Goal: Task Accomplishment & Management: Manage account settings

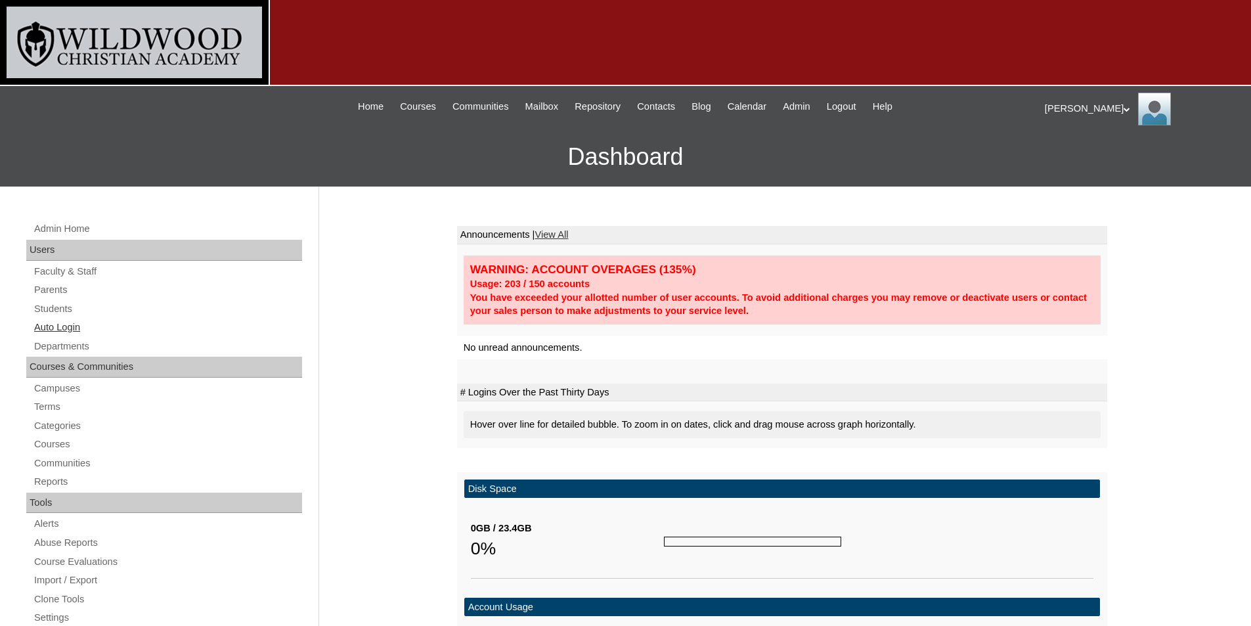
click at [62, 330] on link "Auto Login" at bounding box center [167, 327] width 269 height 16
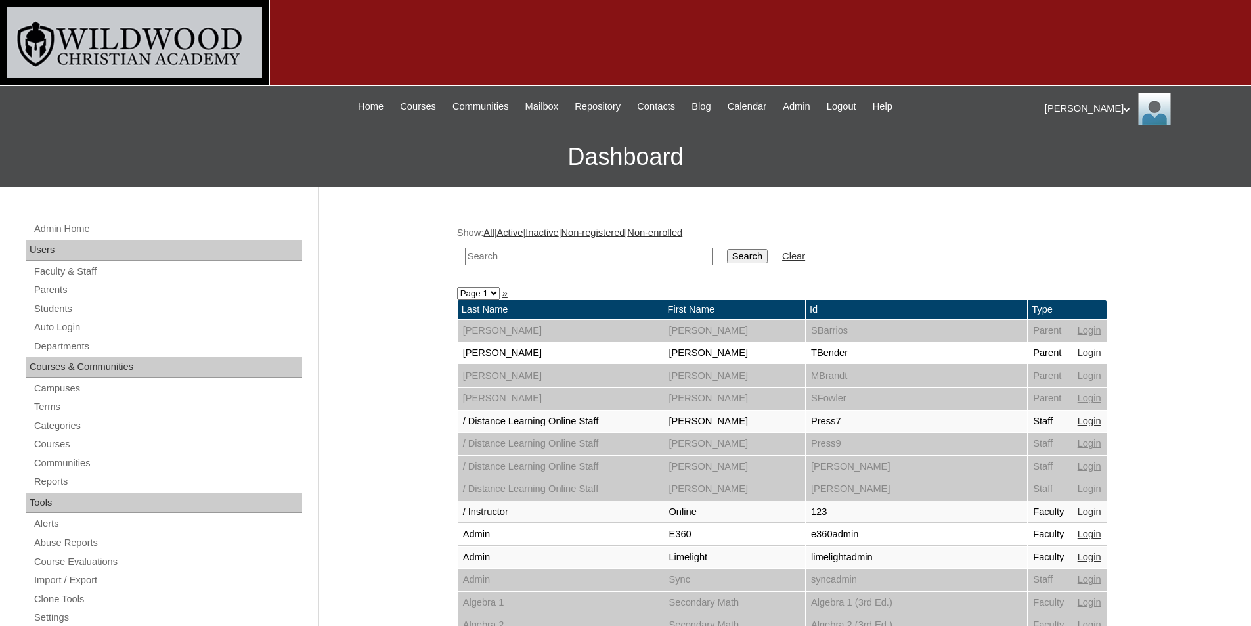
click at [601, 247] on td at bounding box center [588, 256] width 261 height 31
click at [597, 252] on input "text" at bounding box center [589, 257] width 248 height 18
type input "gra"
click at [727, 249] on input "Search" at bounding box center [747, 256] width 41 height 14
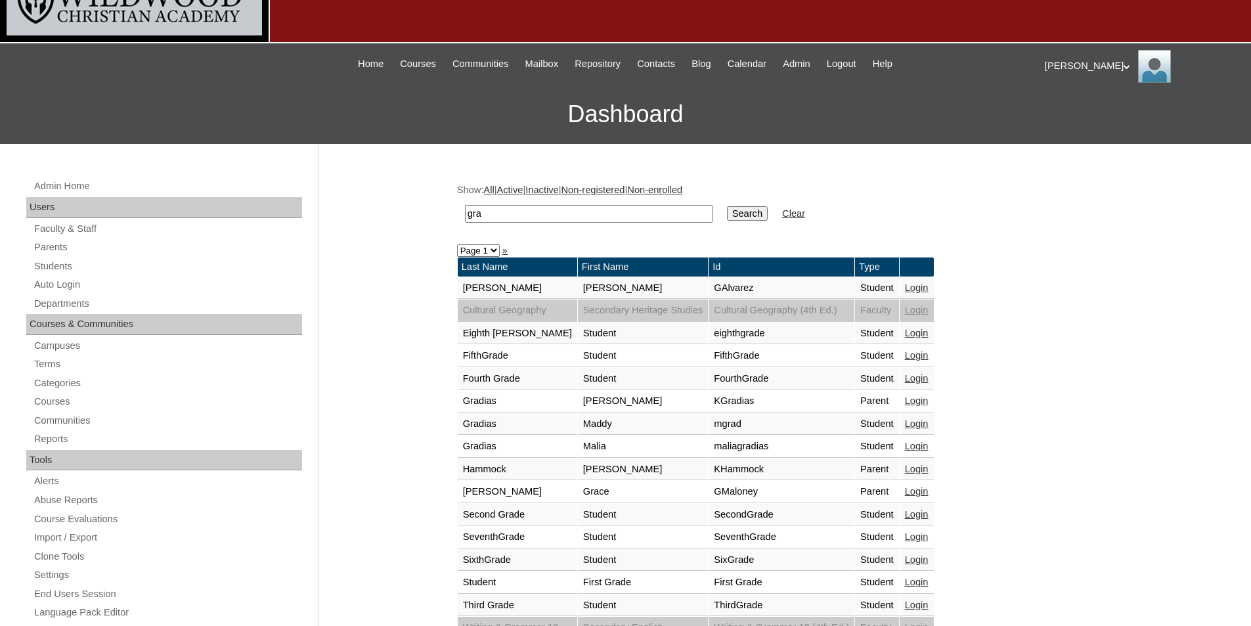
scroll to position [66, 0]
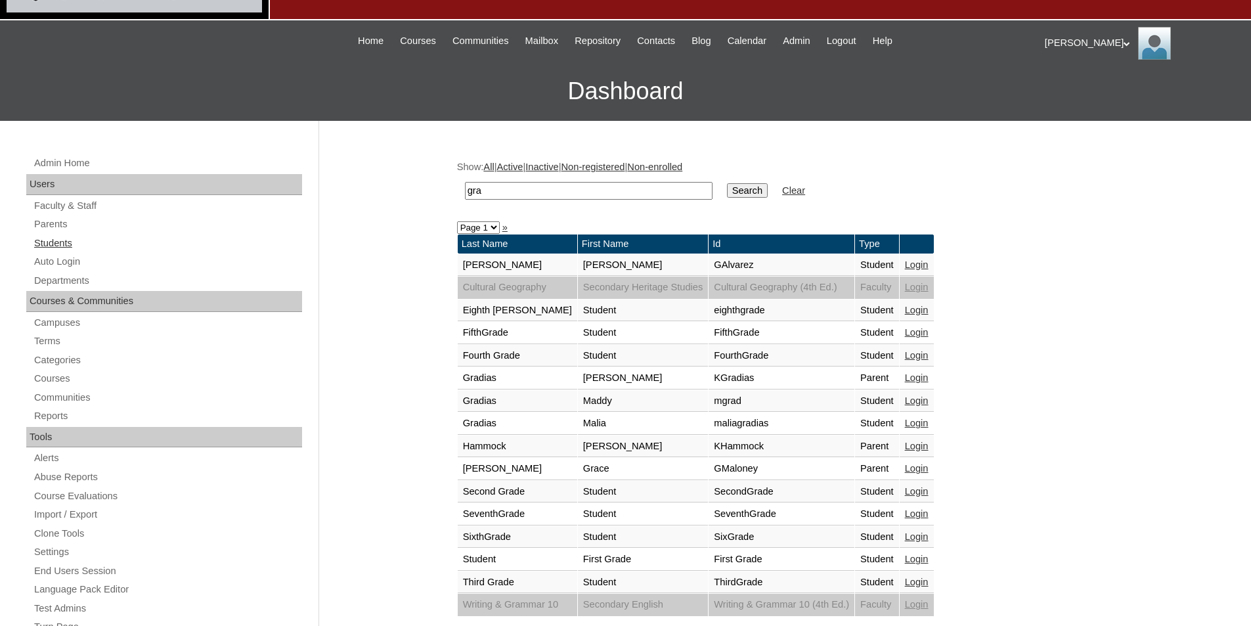
click at [52, 246] on link "Students" at bounding box center [167, 243] width 269 height 16
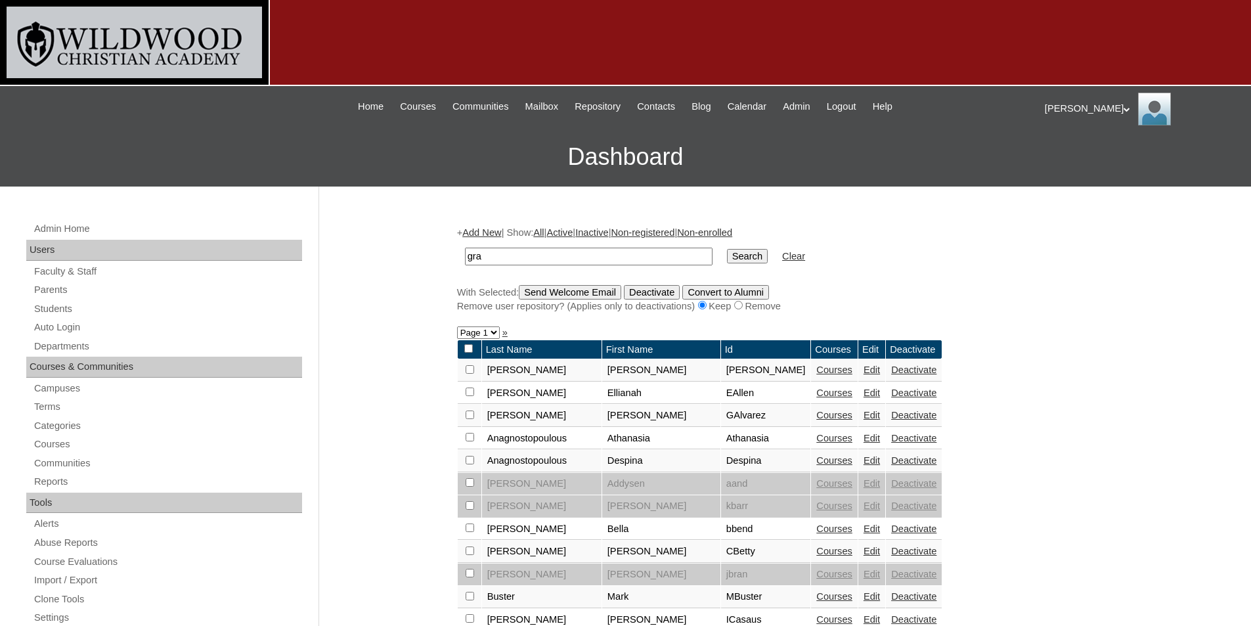
type input "gra"
click at [727, 249] on input "Search" at bounding box center [747, 256] width 41 height 14
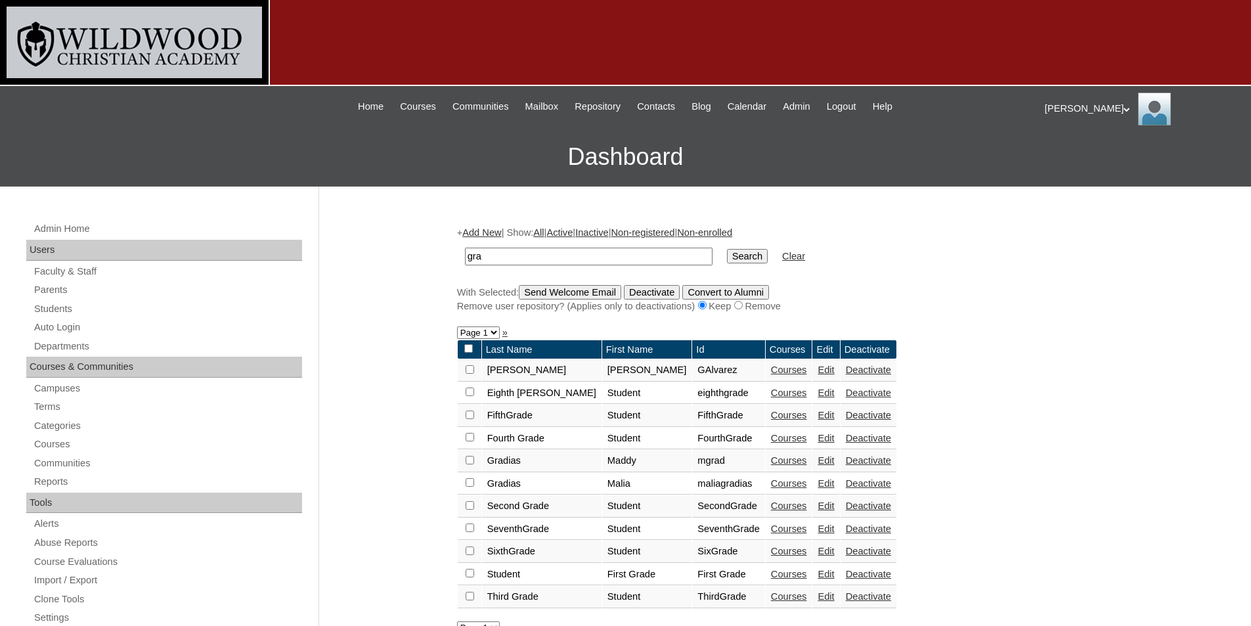
click at [771, 481] on link "Courses" at bounding box center [789, 483] width 36 height 11
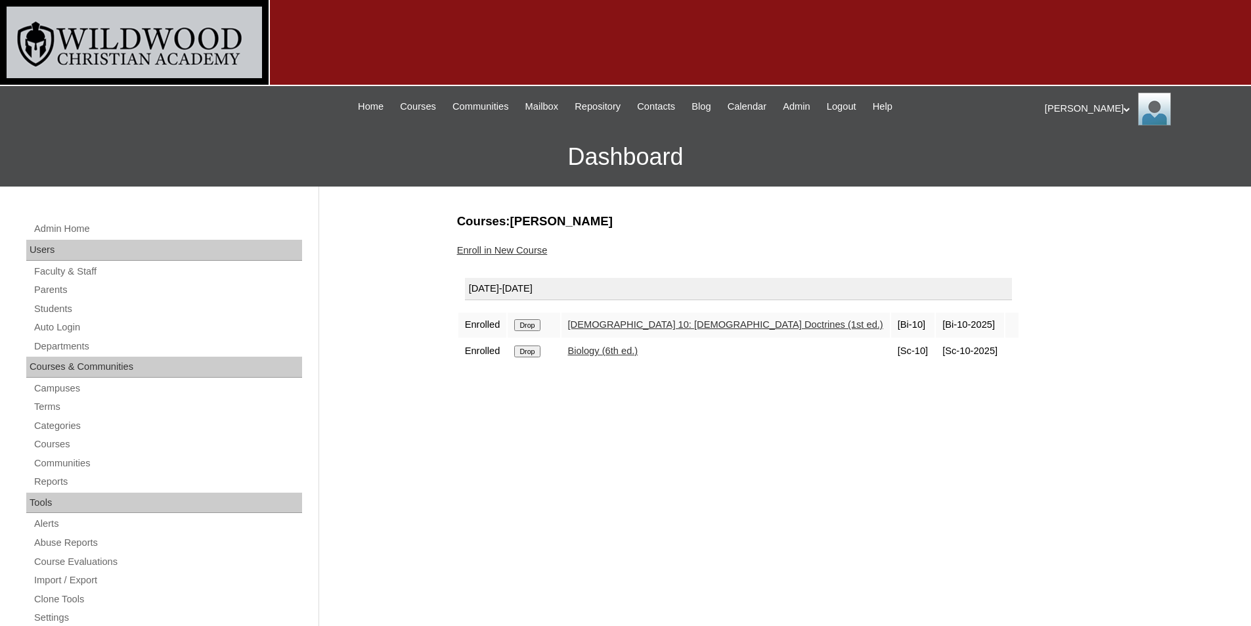
click at [484, 248] on link "Enroll in New Course" at bounding box center [502, 250] width 91 height 11
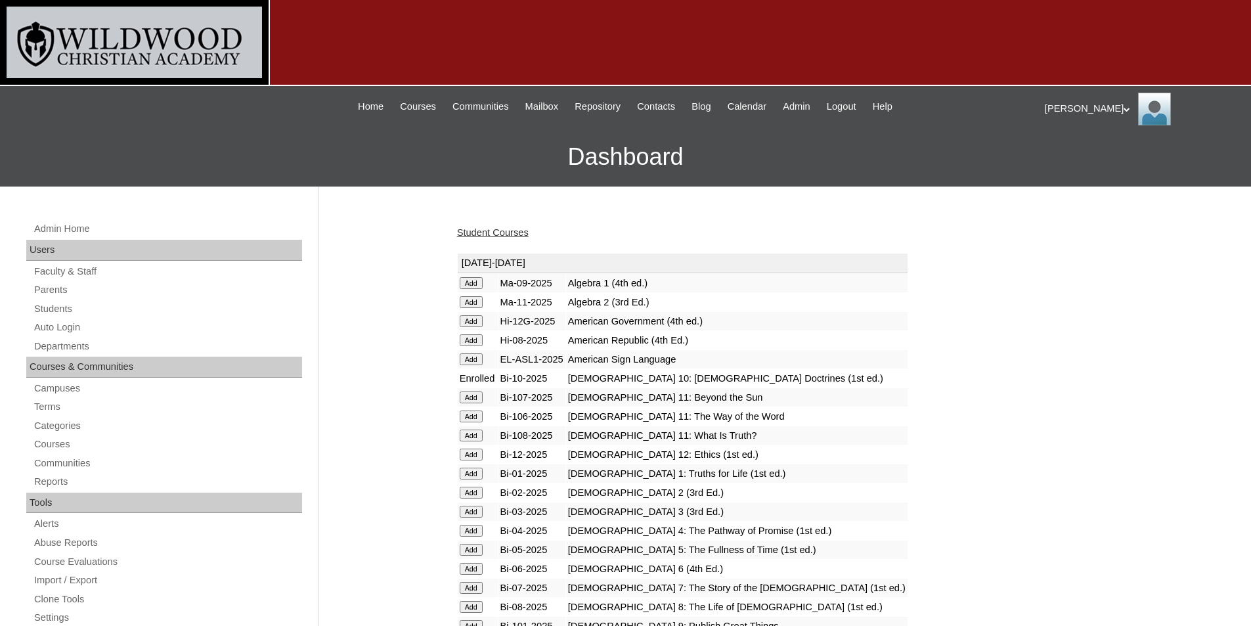
click at [473, 286] on input "Add" at bounding box center [471, 283] width 23 height 12
click at [840, 105] on span "Logout" at bounding box center [842, 106] width 30 height 15
